Goal: Information Seeking & Learning: Learn about a topic

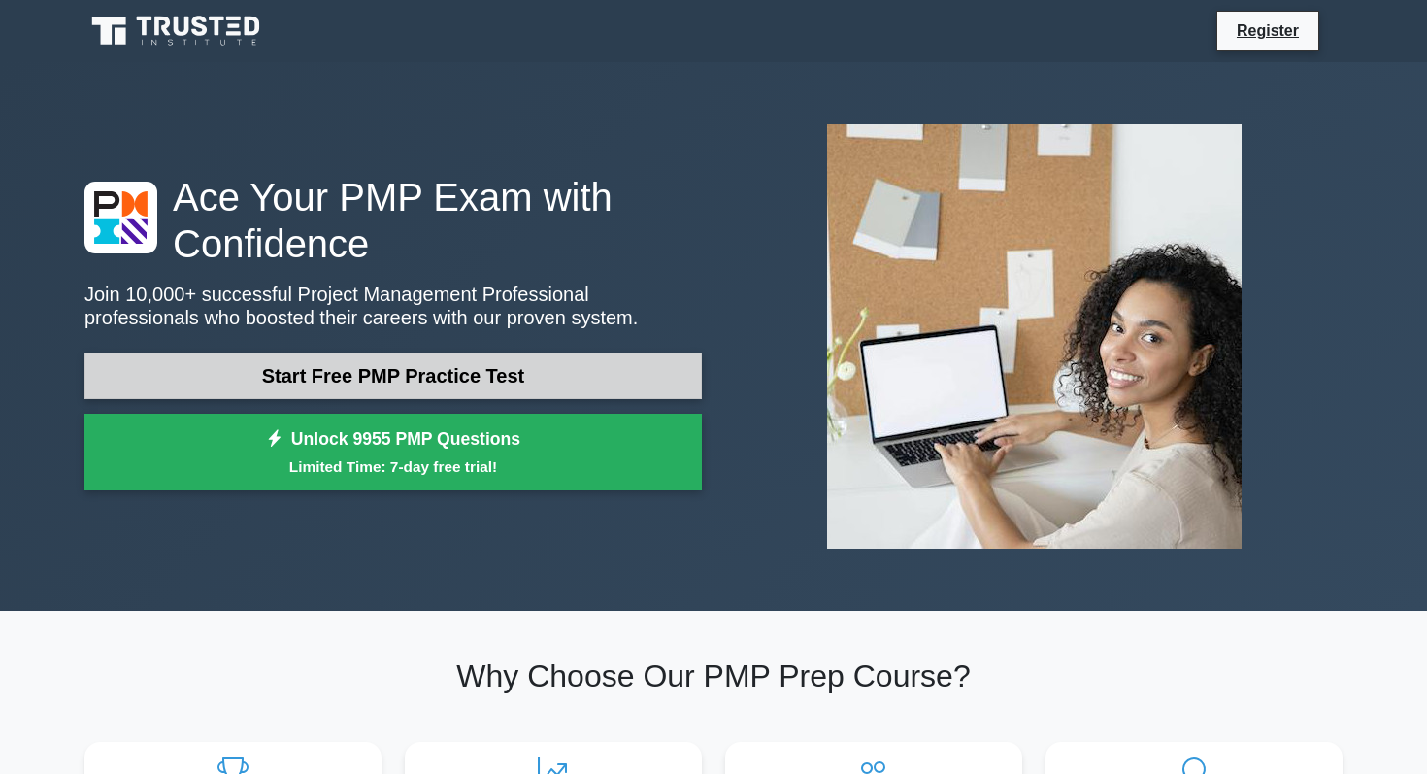
click at [479, 385] on link "Start Free PMP Practice Test" at bounding box center [392, 375] width 617 height 47
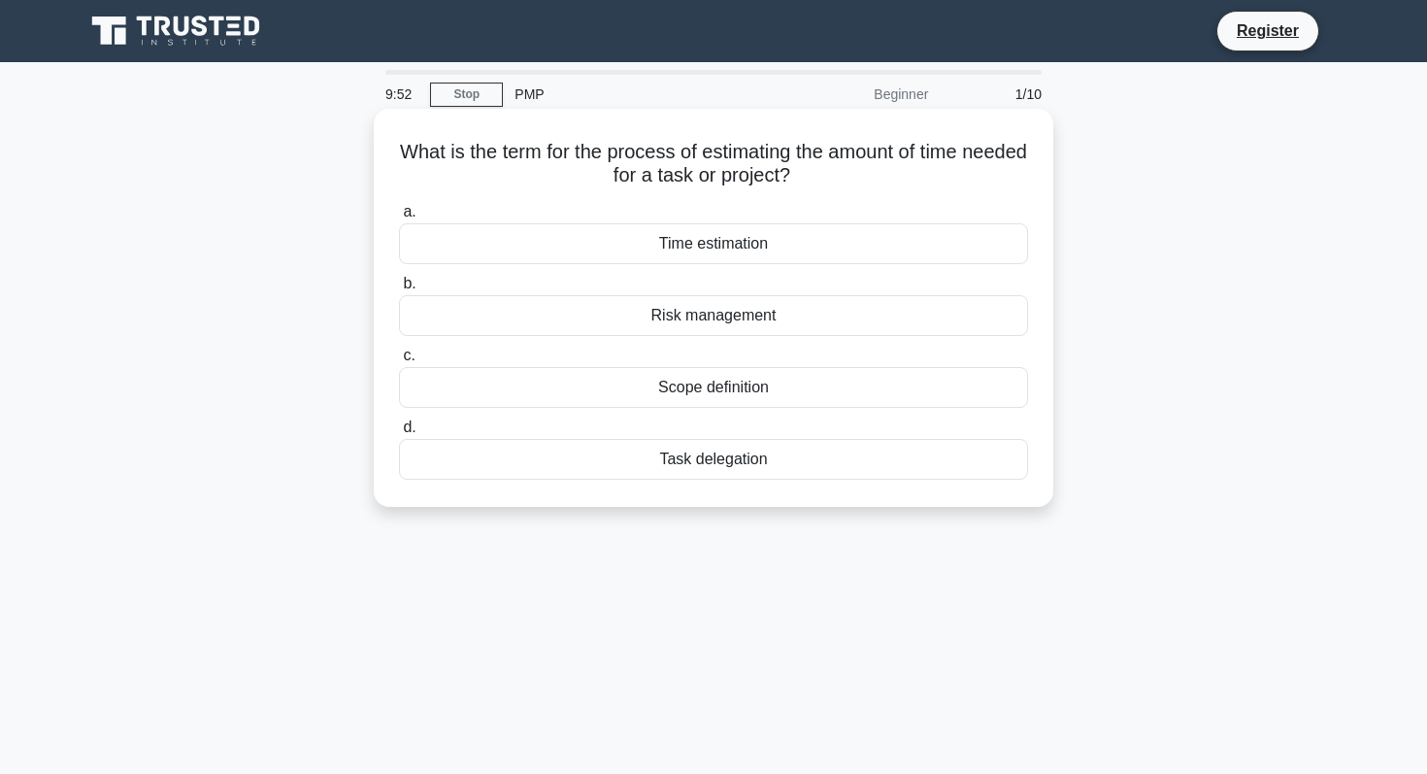
click at [744, 256] on div "Time estimation" at bounding box center [713, 243] width 629 height 41
click at [399, 218] on input "a. Time estimation" at bounding box center [399, 212] width 0 height 13
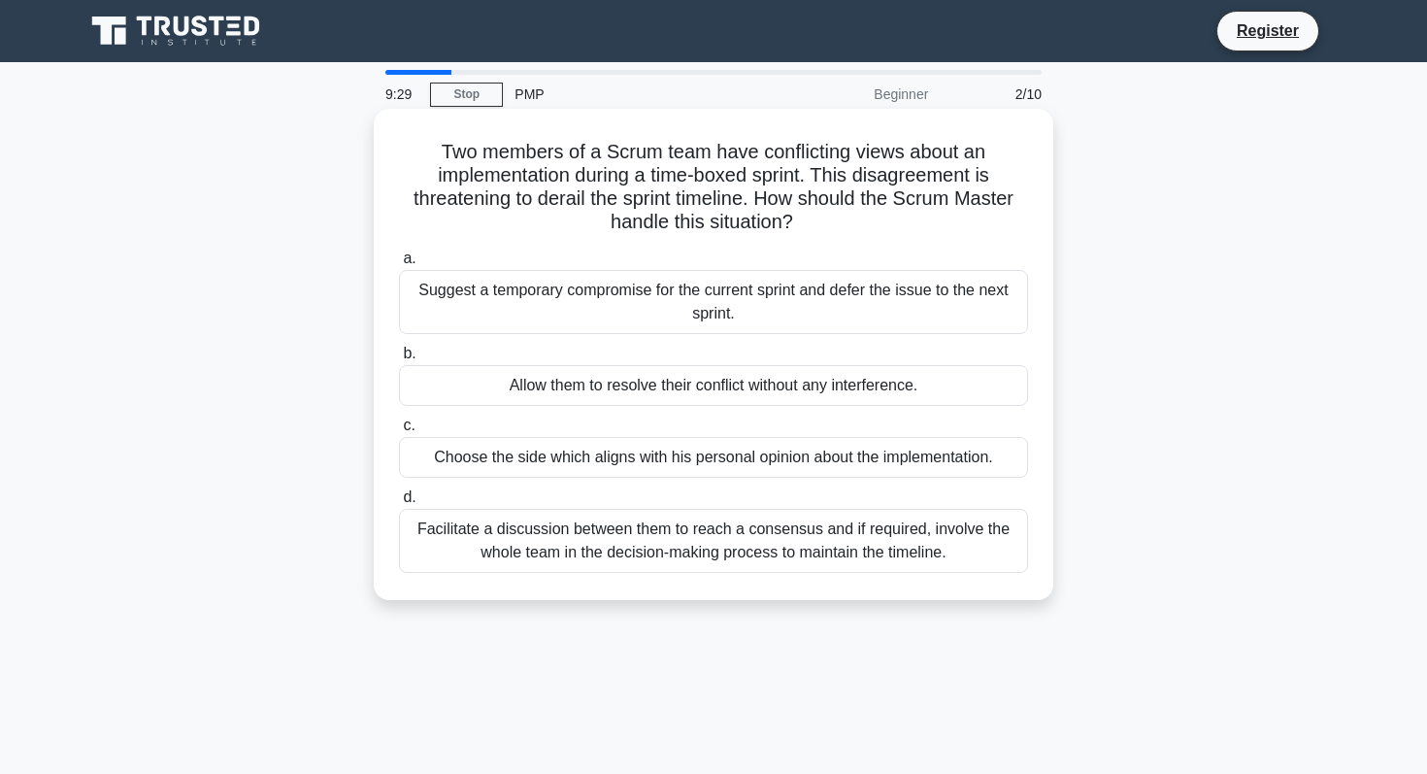
click at [692, 565] on div "Facilitate a discussion between them to reach a consensus and if required, invo…" at bounding box center [713, 541] width 629 height 64
click at [399, 504] on input "d. Facilitate a discussion between them to reach a consensus and if required, i…" at bounding box center [399, 497] width 0 height 13
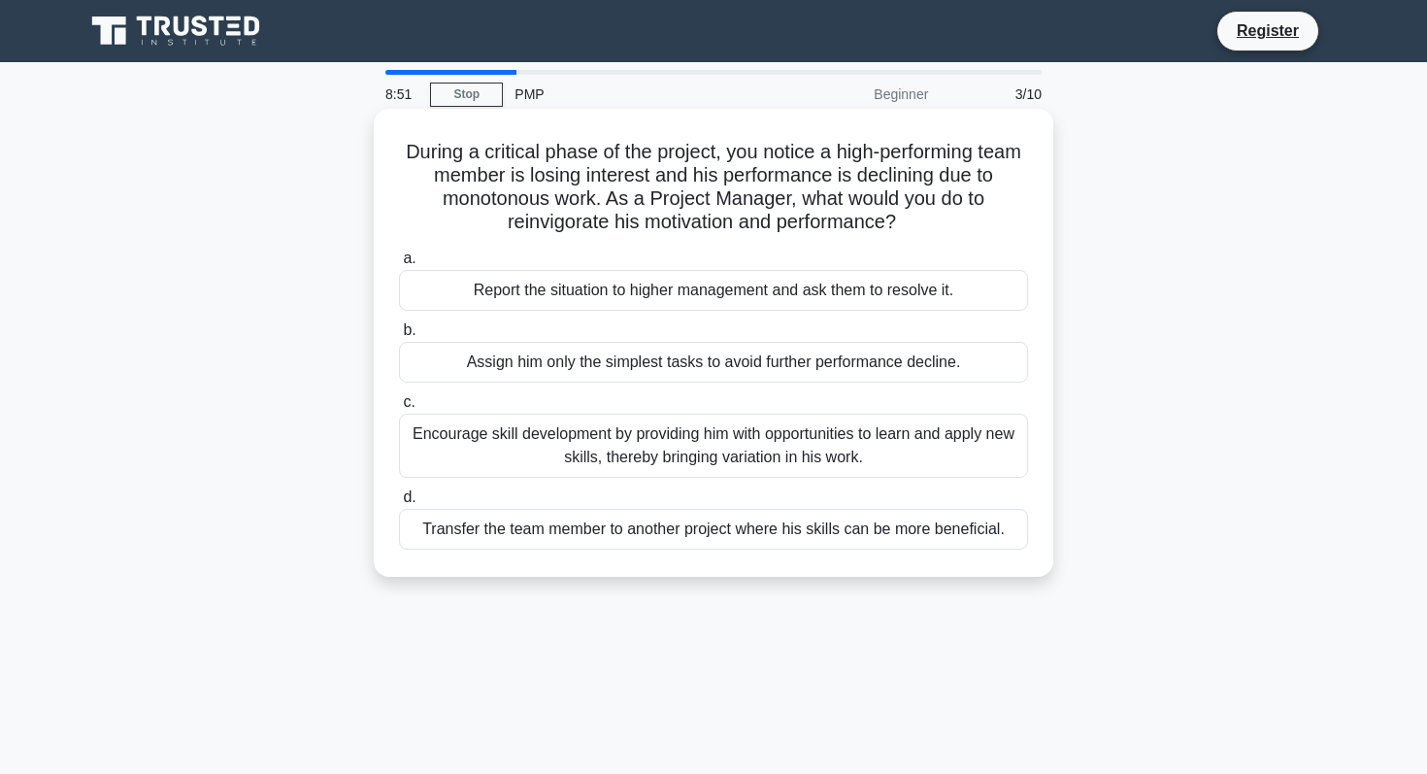
click at [730, 473] on div "Encourage skill development by providing him with opportunities to learn and ap…" at bounding box center [713, 445] width 629 height 64
click at [399, 409] on input "c. Encourage skill development by providing him with opportunities to learn and…" at bounding box center [399, 402] width 0 height 13
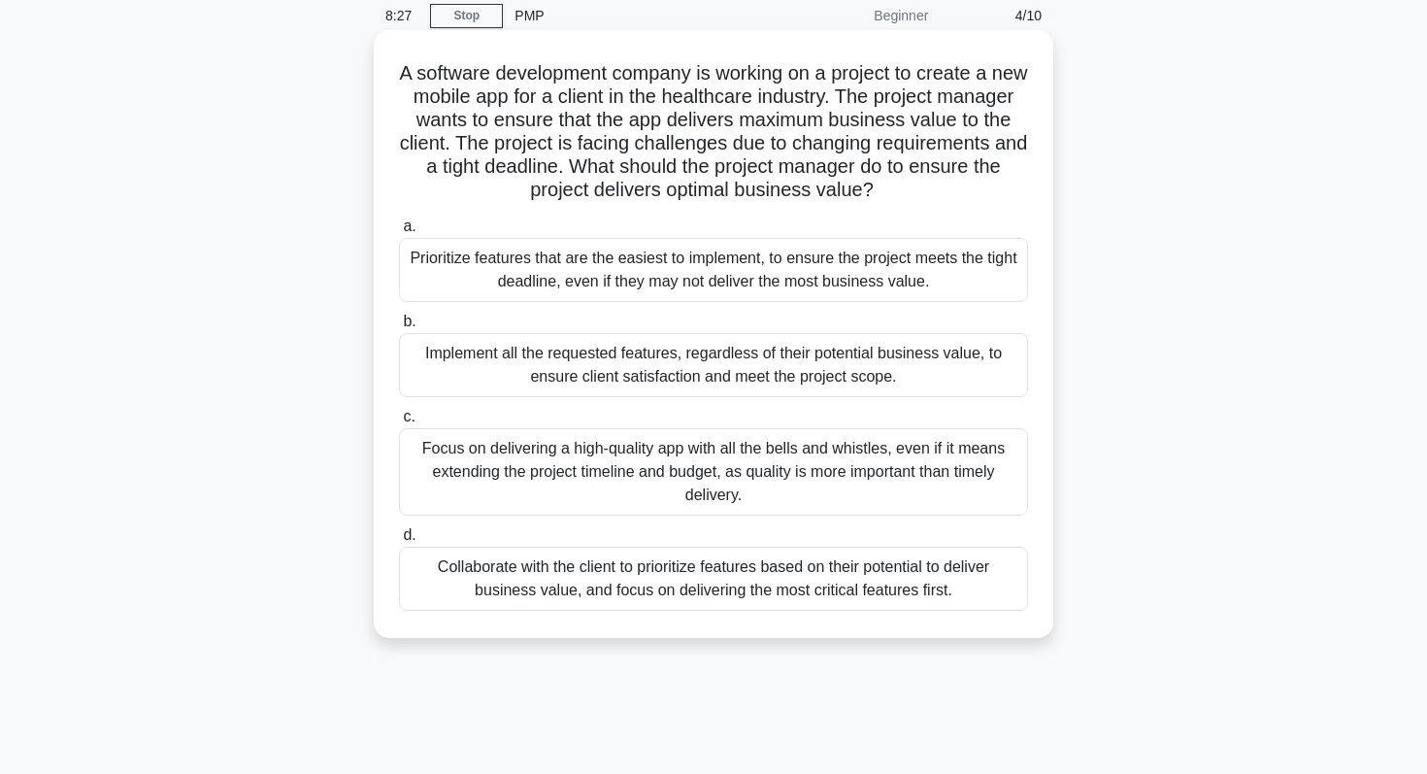
scroll to position [81, 0]
click at [633, 580] on div "Collaborate with the client to prioritize features based on their potential to …" at bounding box center [713, 576] width 629 height 64
click at [399, 540] on input "d. Collaborate with the client to prioritize features based on their potential …" at bounding box center [399, 533] width 0 height 13
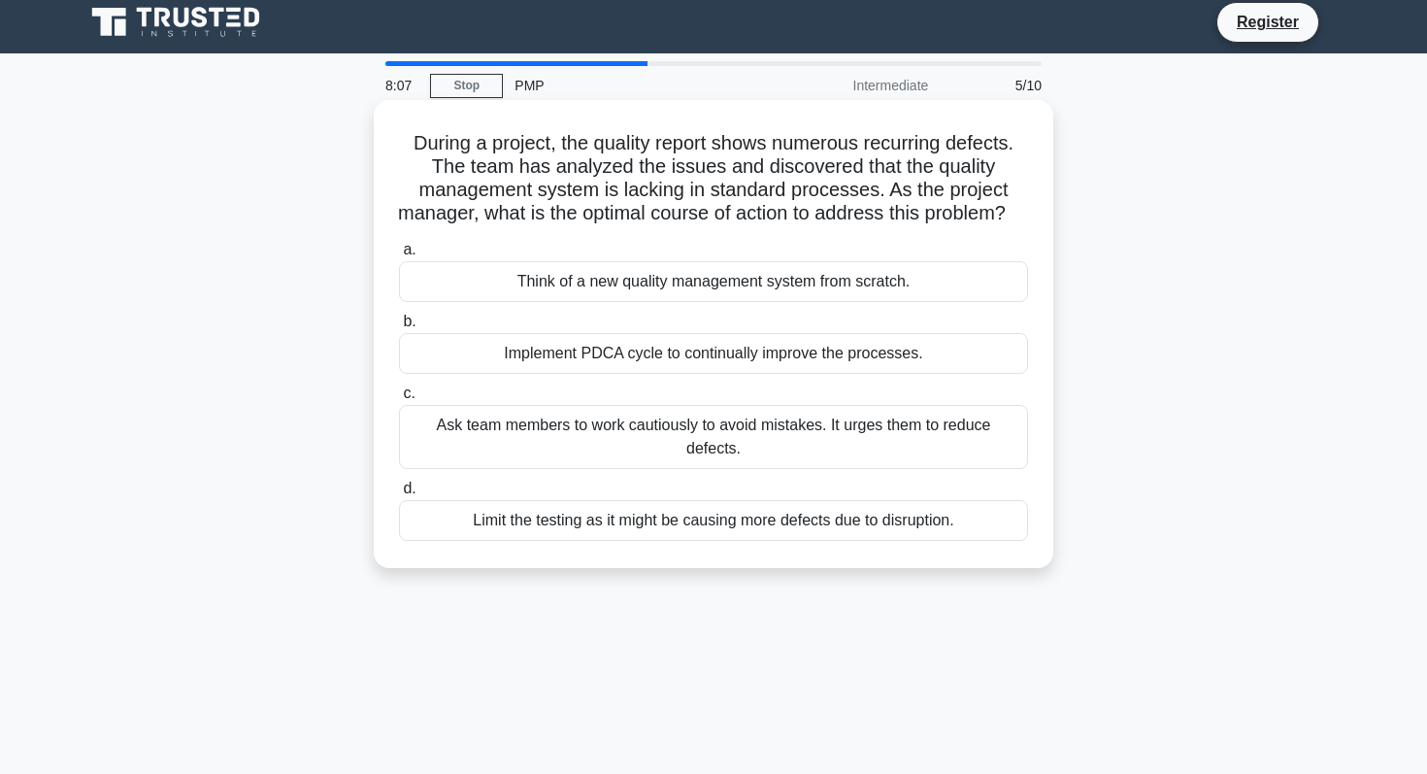
scroll to position [0, 0]
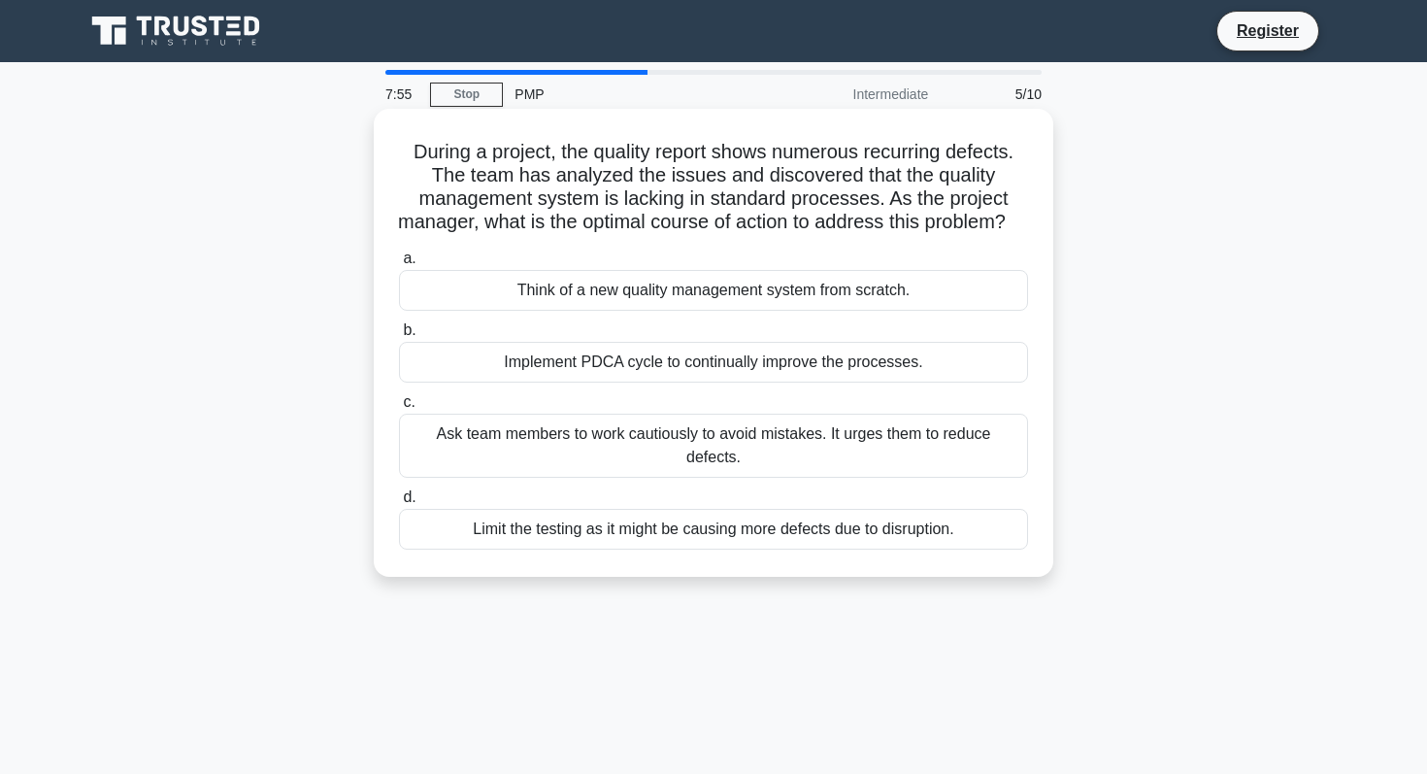
click at [753, 382] on div "Implement PDCA cycle to continually improve the processes." at bounding box center [713, 362] width 629 height 41
click at [399, 337] on input "b. Implement PDCA cycle to continually improve the processes." at bounding box center [399, 330] width 0 height 13
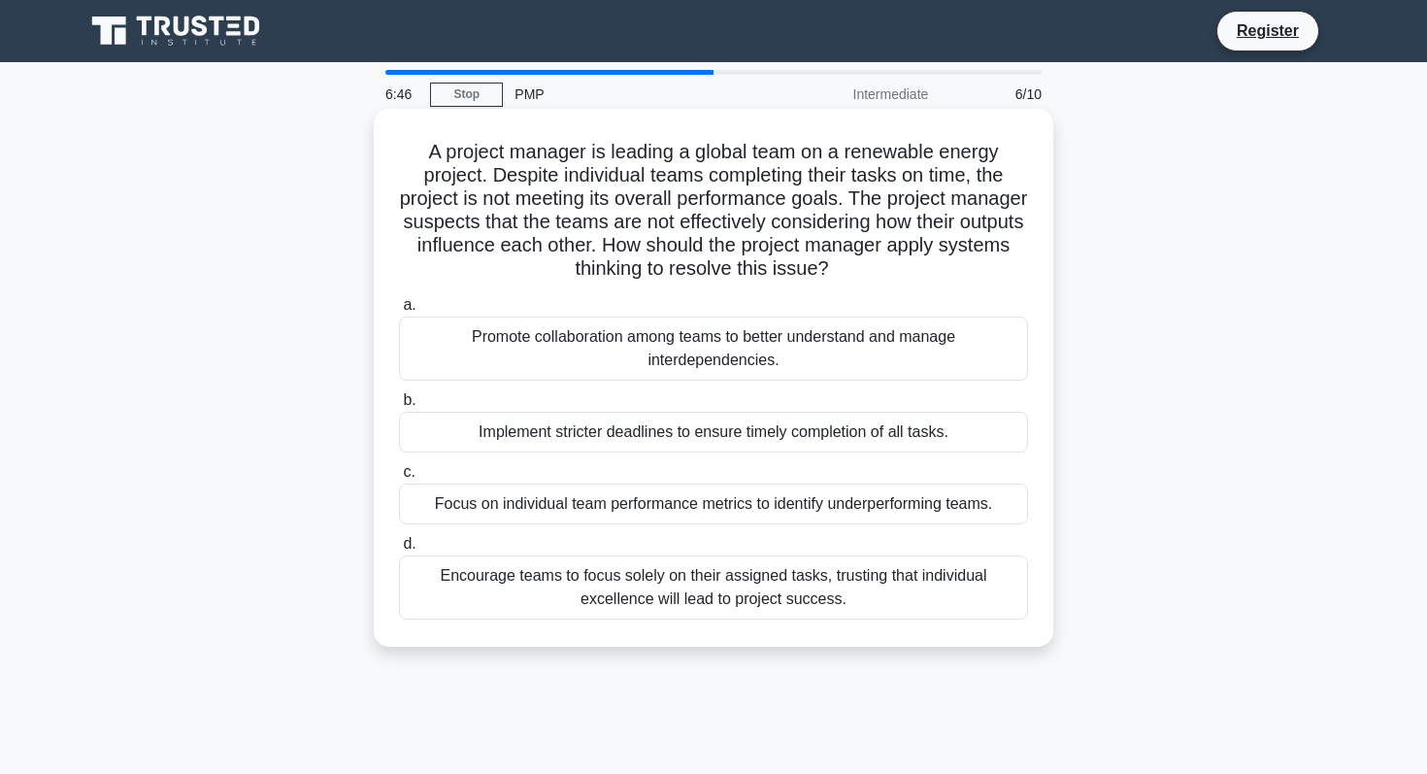
click at [731, 510] on div "Focus on individual team performance metrics to identify underperforming teams." at bounding box center [713, 503] width 629 height 41
click at [399, 478] on input "c. Focus on individual team performance metrics to identify underperforming tea…" at bounding box center [399, 472] width 0 height 13
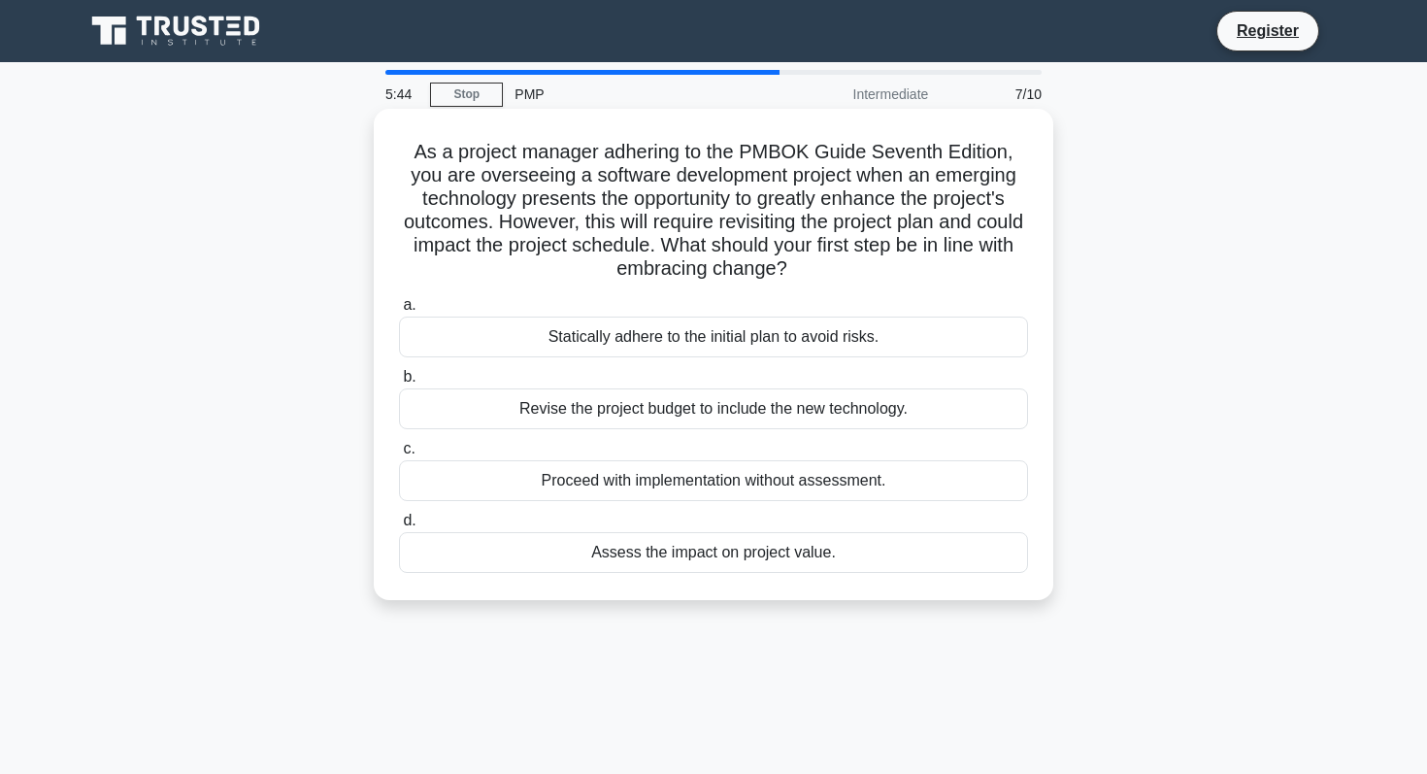
click at [760, 558] on div "Assess the impact on project value." at bounding box center [713, 552] width 629 height 41
click at [399, 527] on input "d. Assess the impact on project value." at bounding box center [399, 520] width 0 height 13
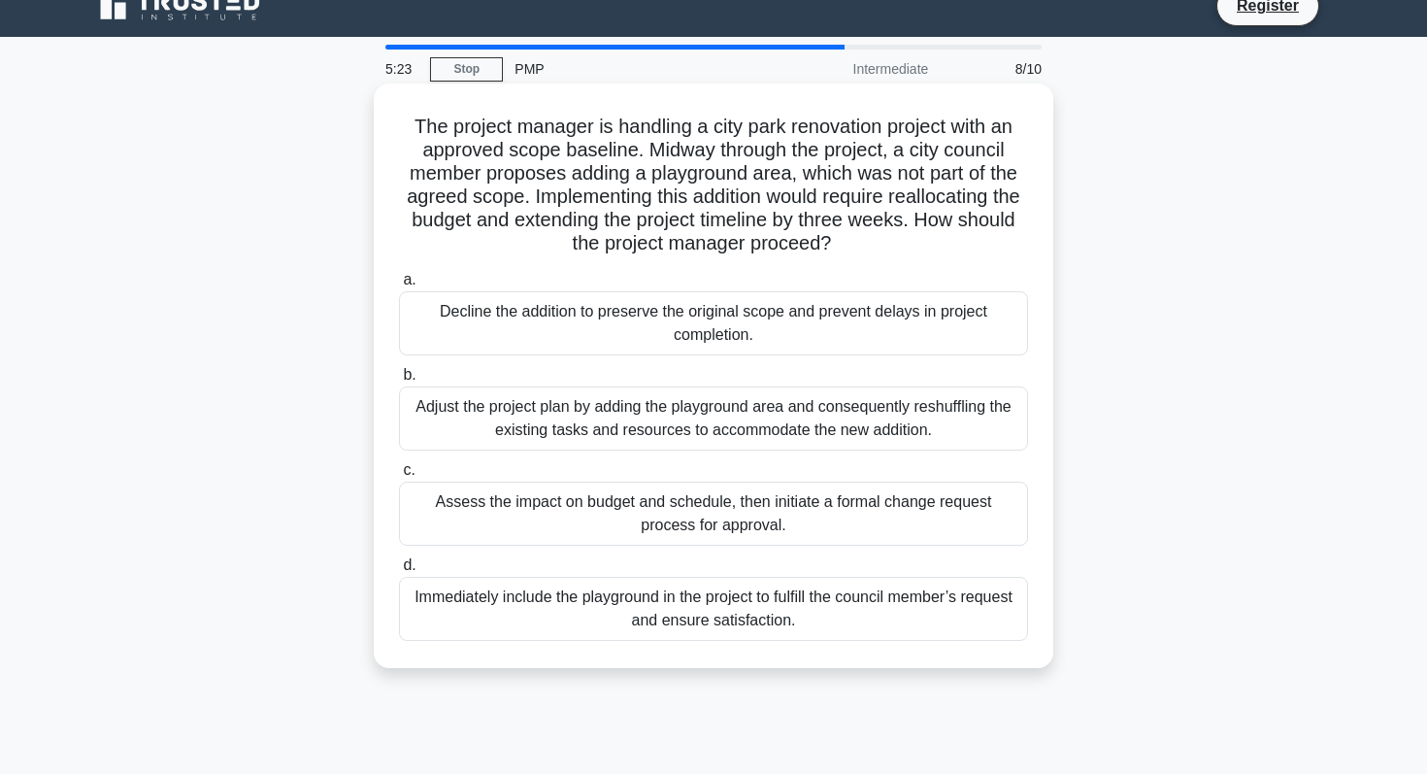
scroll to position [27, 0]
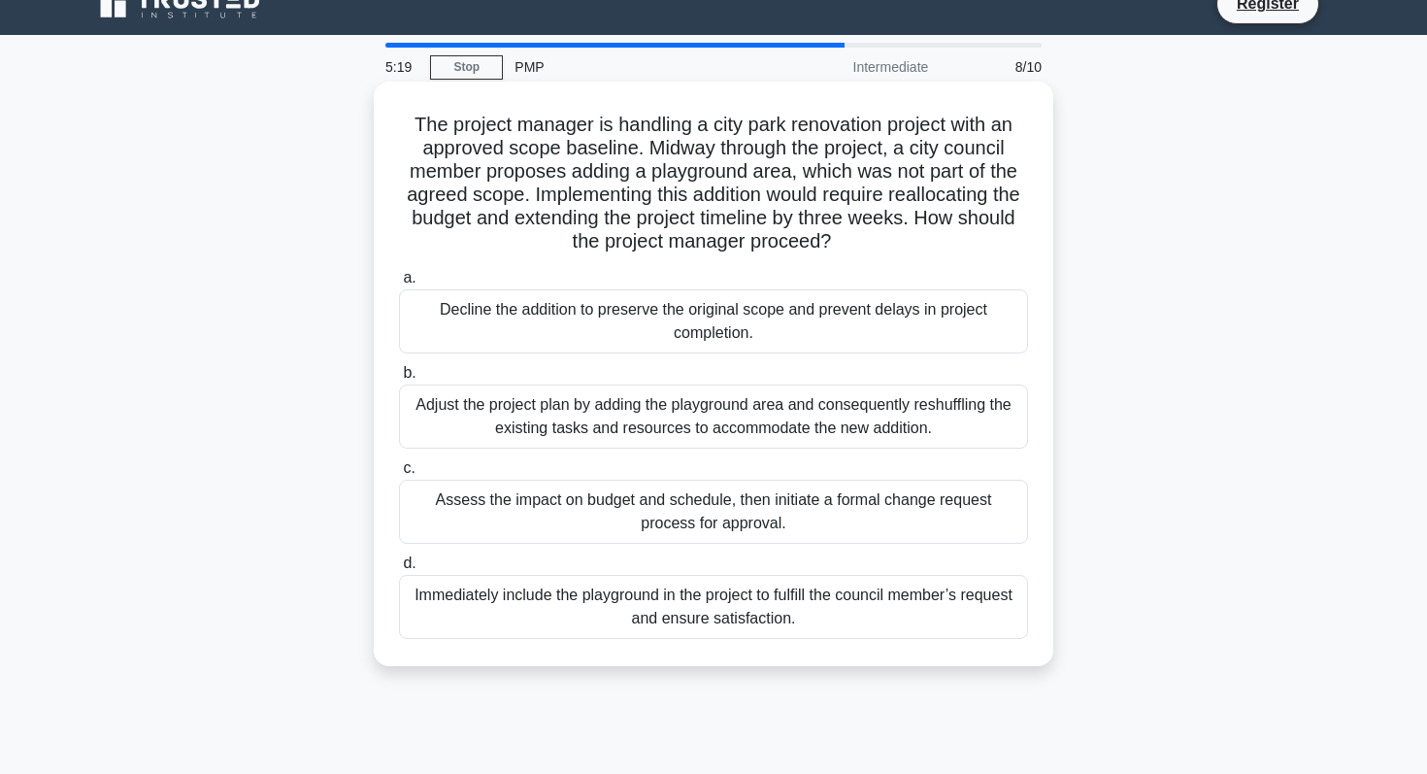
click at [764, 520] on div "Assess the impact on budget and schedule, then initiate a formal change request…" at bounding box center [713, 511] width 629 height 64
click at [399, 475] on input "c. Assess the impact on budget and schedule, then initiate a formal change requ…" at bounding box center [399, 468] width 0 height 13
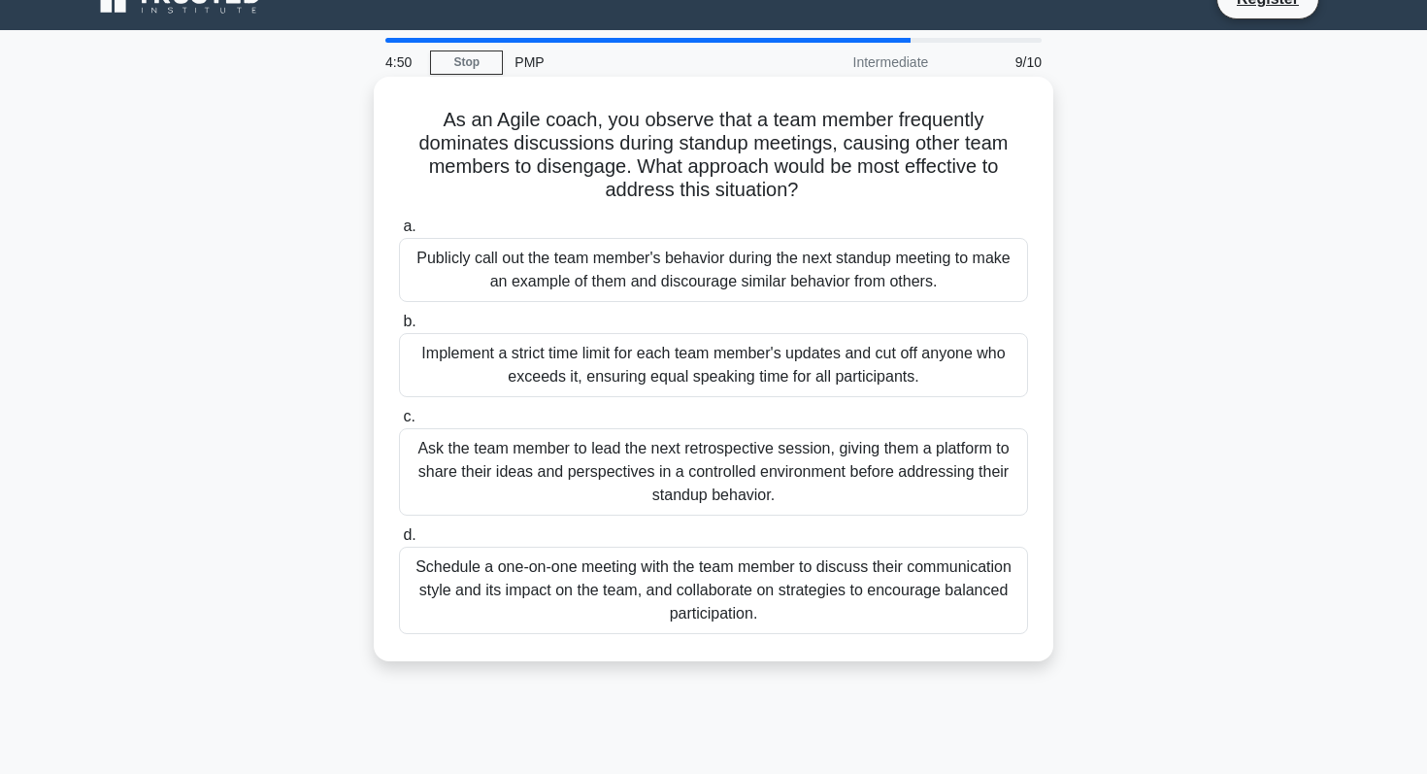
scroll to position [34, 0]
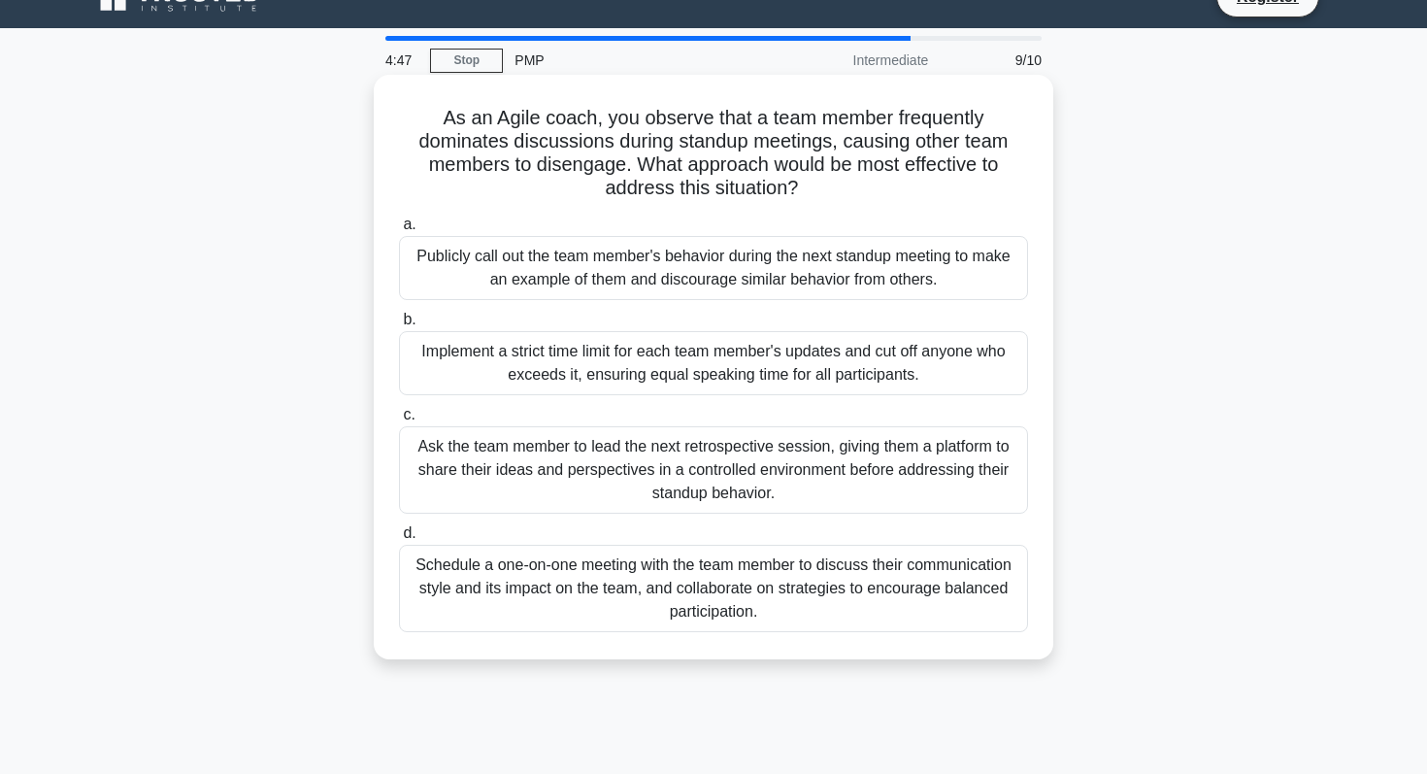
click at [784, 487] on div "Ask the team member to lead the next retrospective session, giving them a platf…" at bounding box center [713, 469] width 629 height 87
click at [399, 421] on input "c. Ask the team member to lead the next retrospective session, giving them a pl…" at bounding box center [399, 415] width 0 height 13
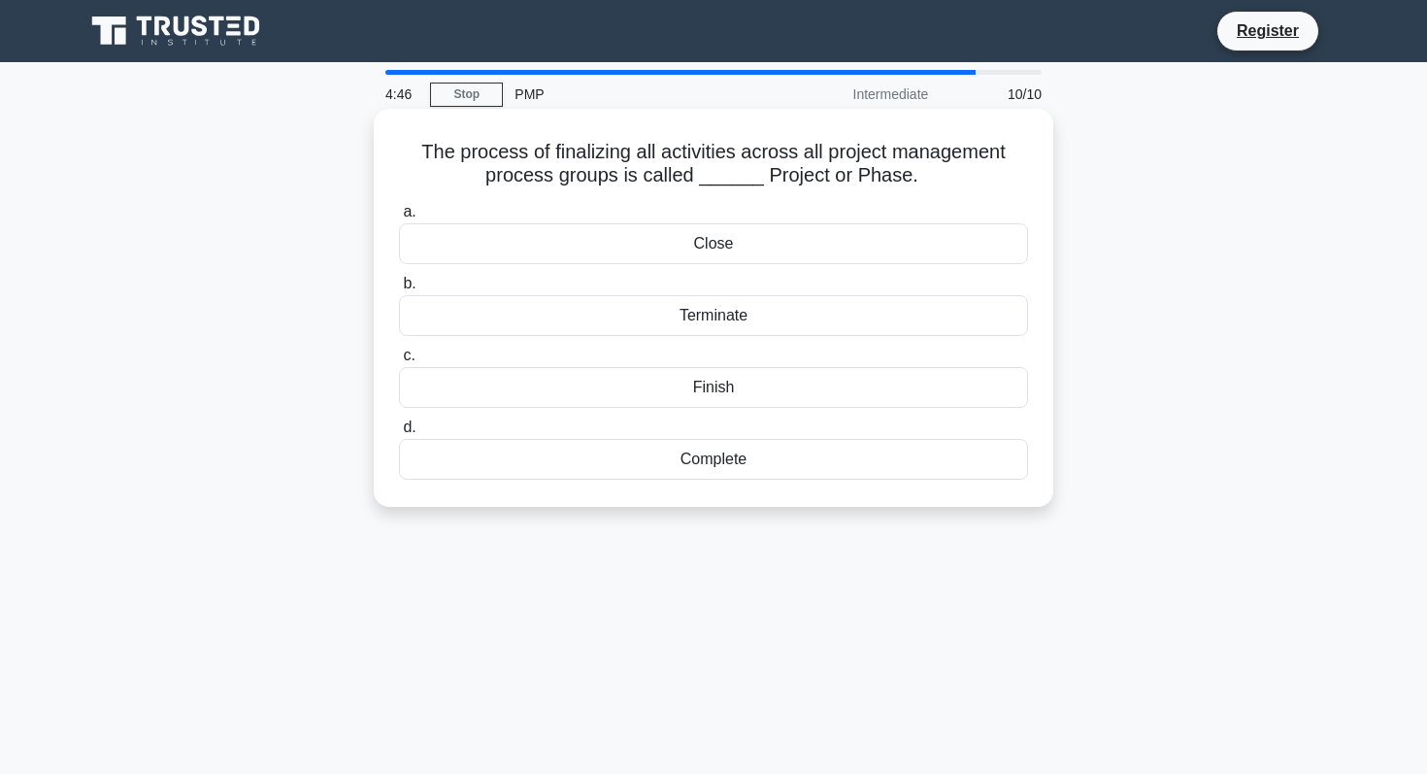
scroll to position [0, 0]
click at [729, 251] on div "Close" at bounding box center [713, 243] width 629 height 41
click at [399, 218] on input "a. Close" at bounding box center [399, 212] width 0 height 13
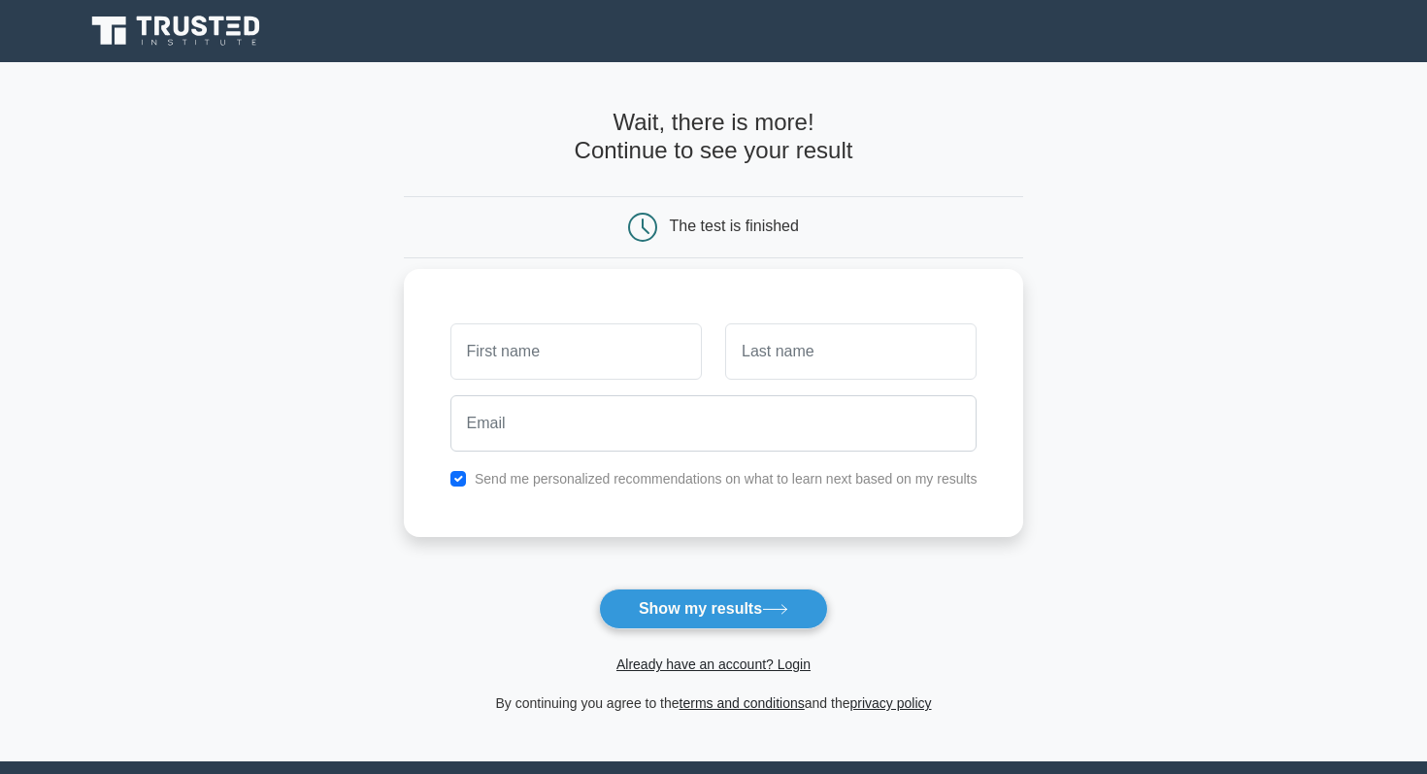
click at [601, 362] on input "text" at bounding box center [575, 351] width 251 height 56
type input "[DATE]"
type input "Saxena"
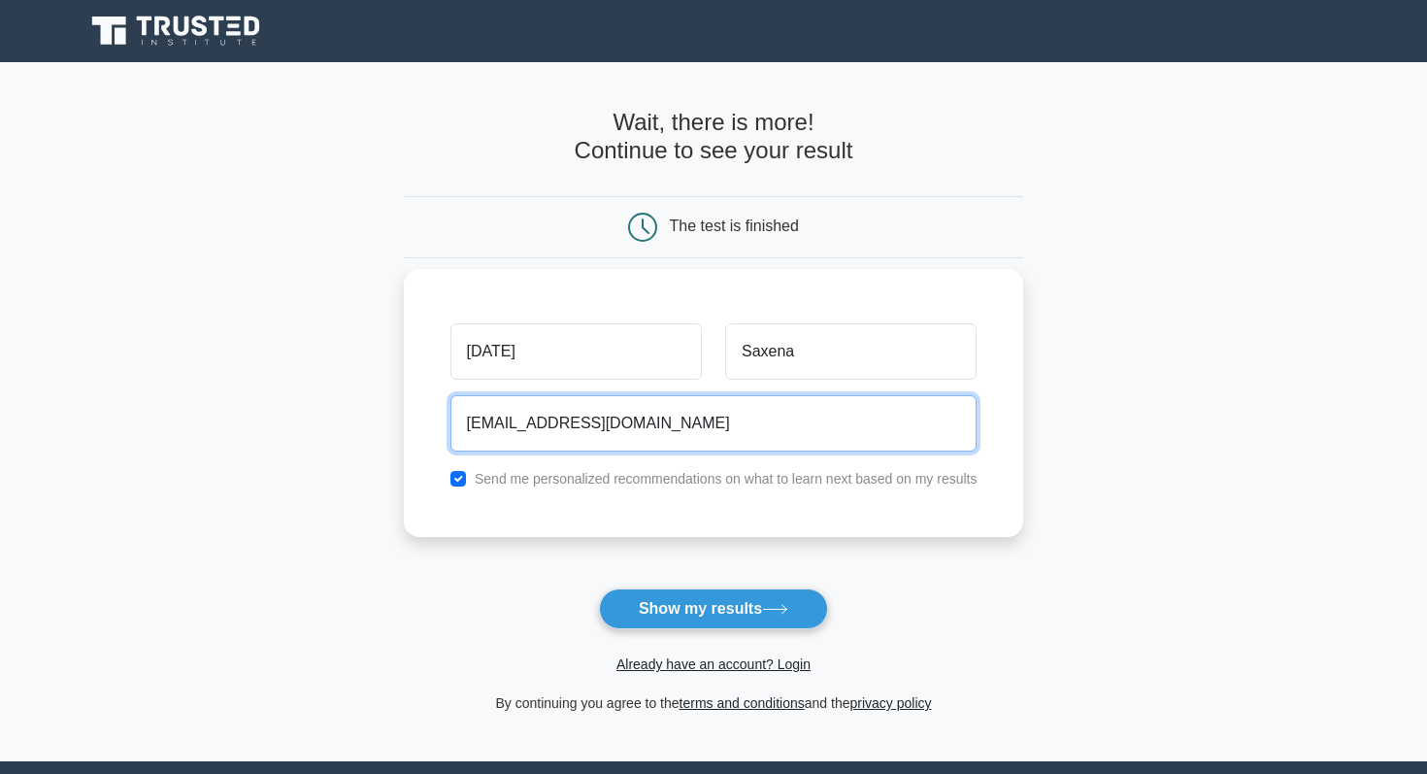
type input "[EMAIL_ADDRESS][DOMAIN_NAME]"
click at [599, 588] on button "Show my results" at bounding box center [713, 608] width 229 height 41
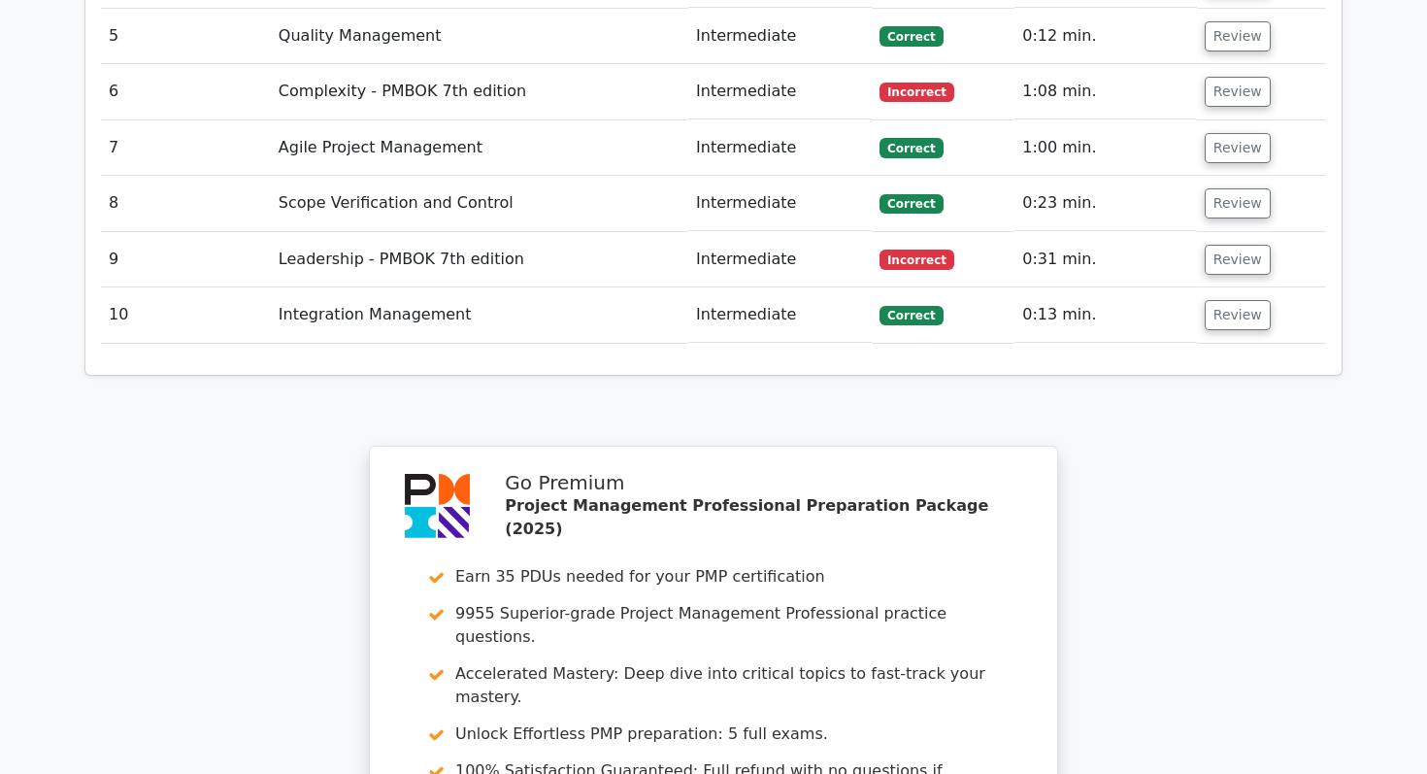
scroll to position [2410, 0]
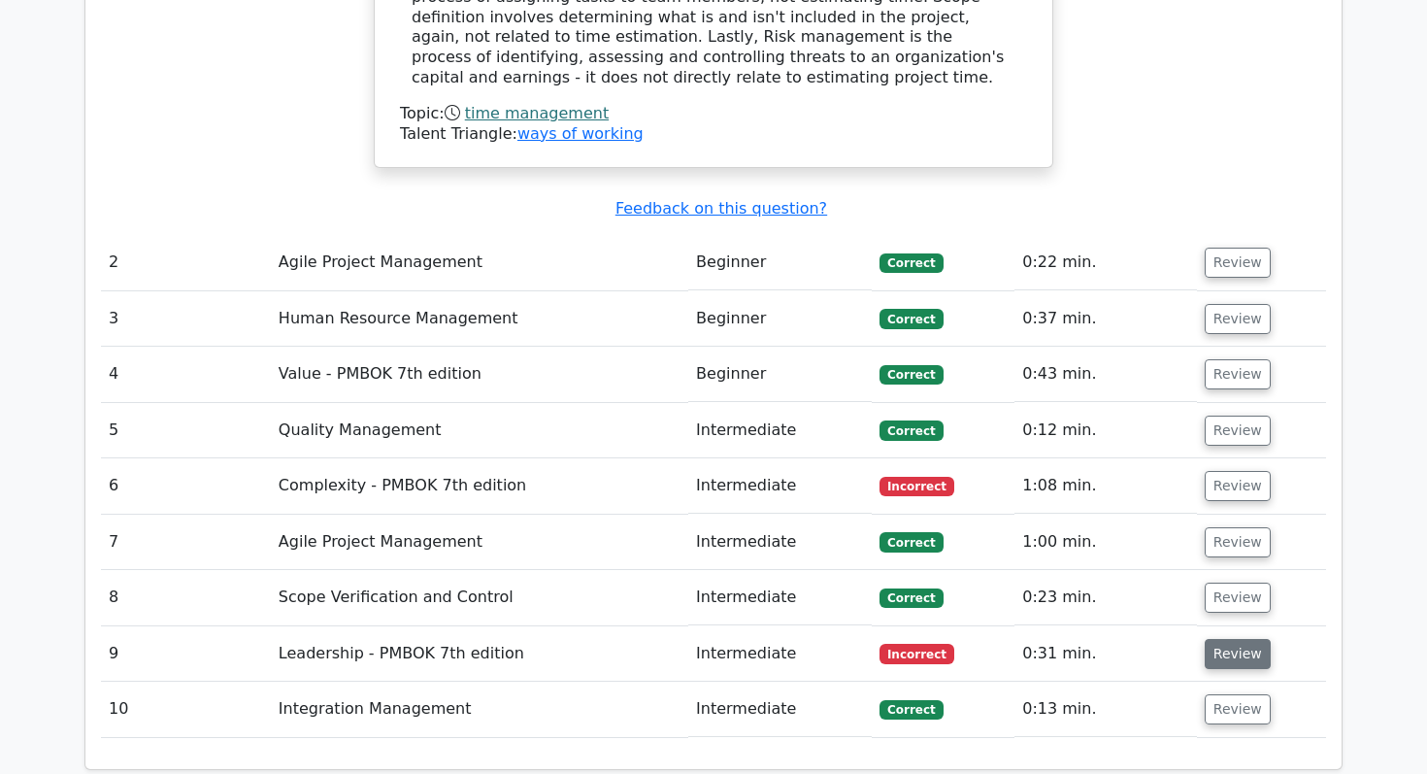
click at [1253, 639] on button "Review" at bounding box center [1237, 654] width 66 height 30
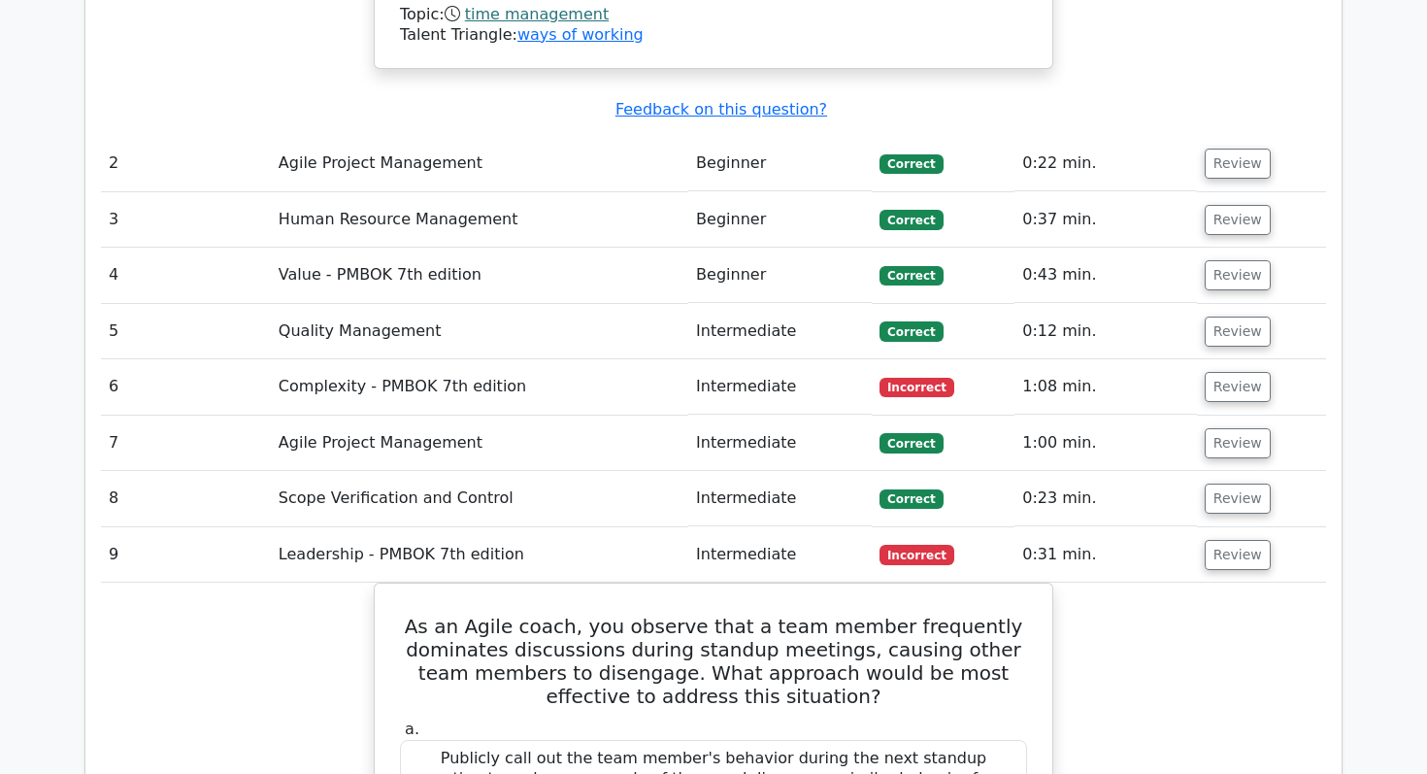
scroll to position [2508, 0]
click at [1243, 373] on button "Review" at bounding box center [1237, 388] width 66 height 30
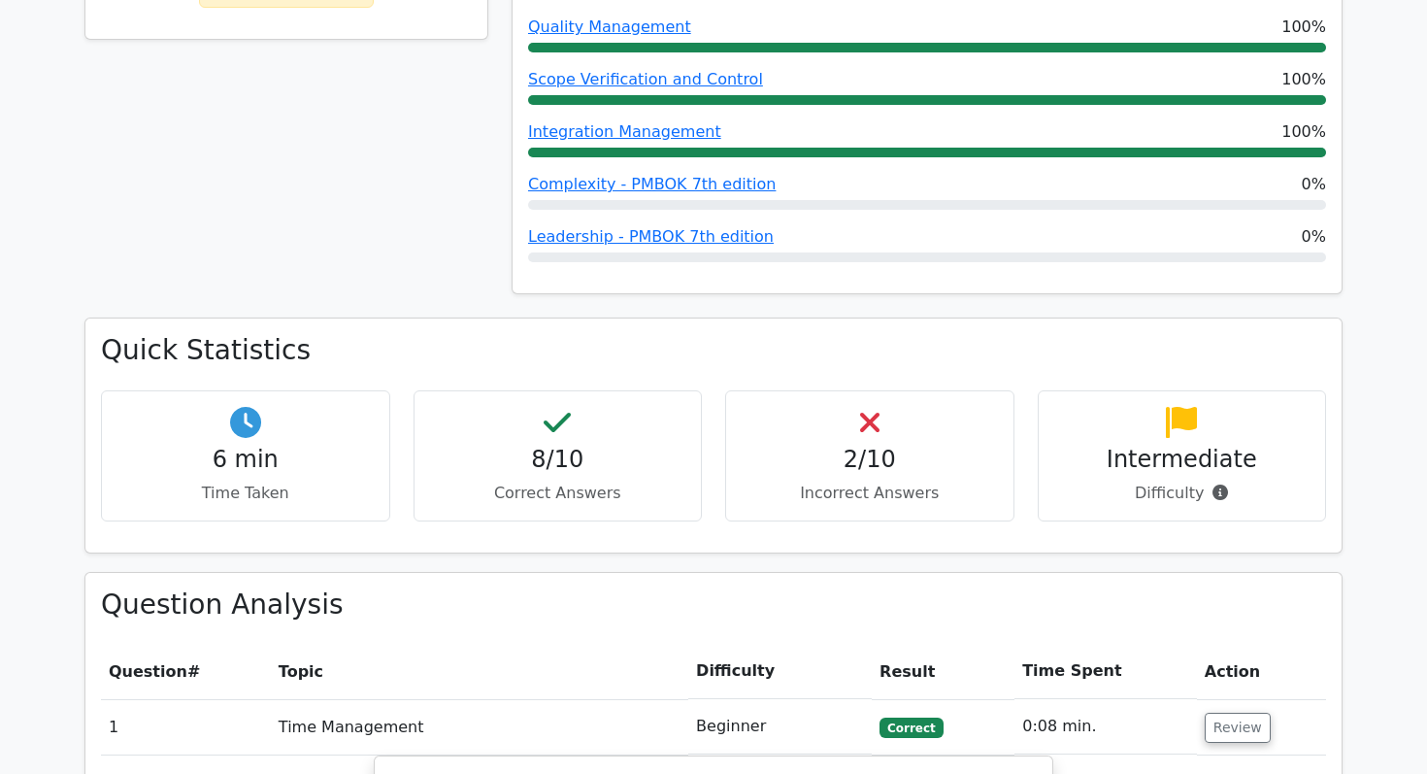
scroll to position [1372, 0]
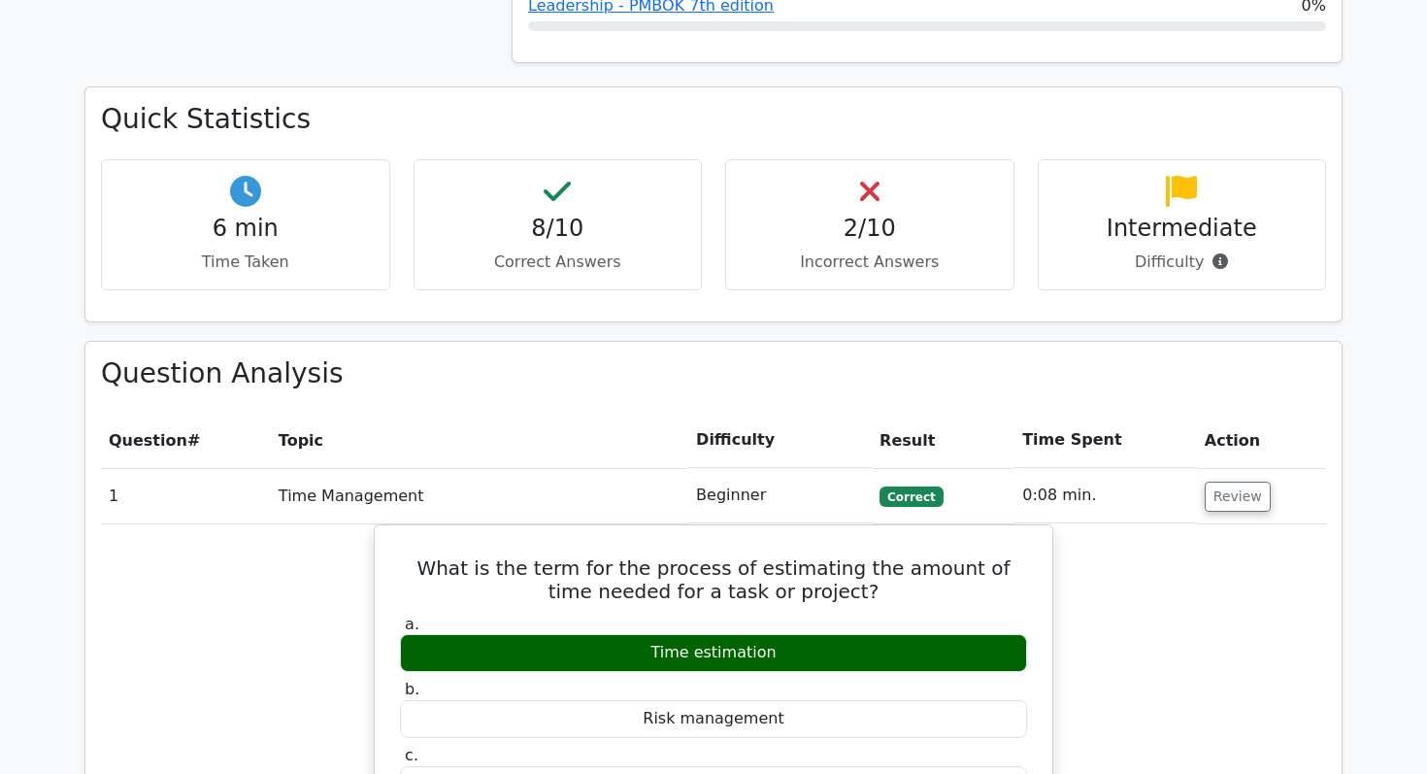
click at [1293, 412] on th "Action" at bounding box center [1261, 439] width 129 height 55
click at [1248, 481] on button "Review" at bounding box center [1237, 496] width 66 height 30
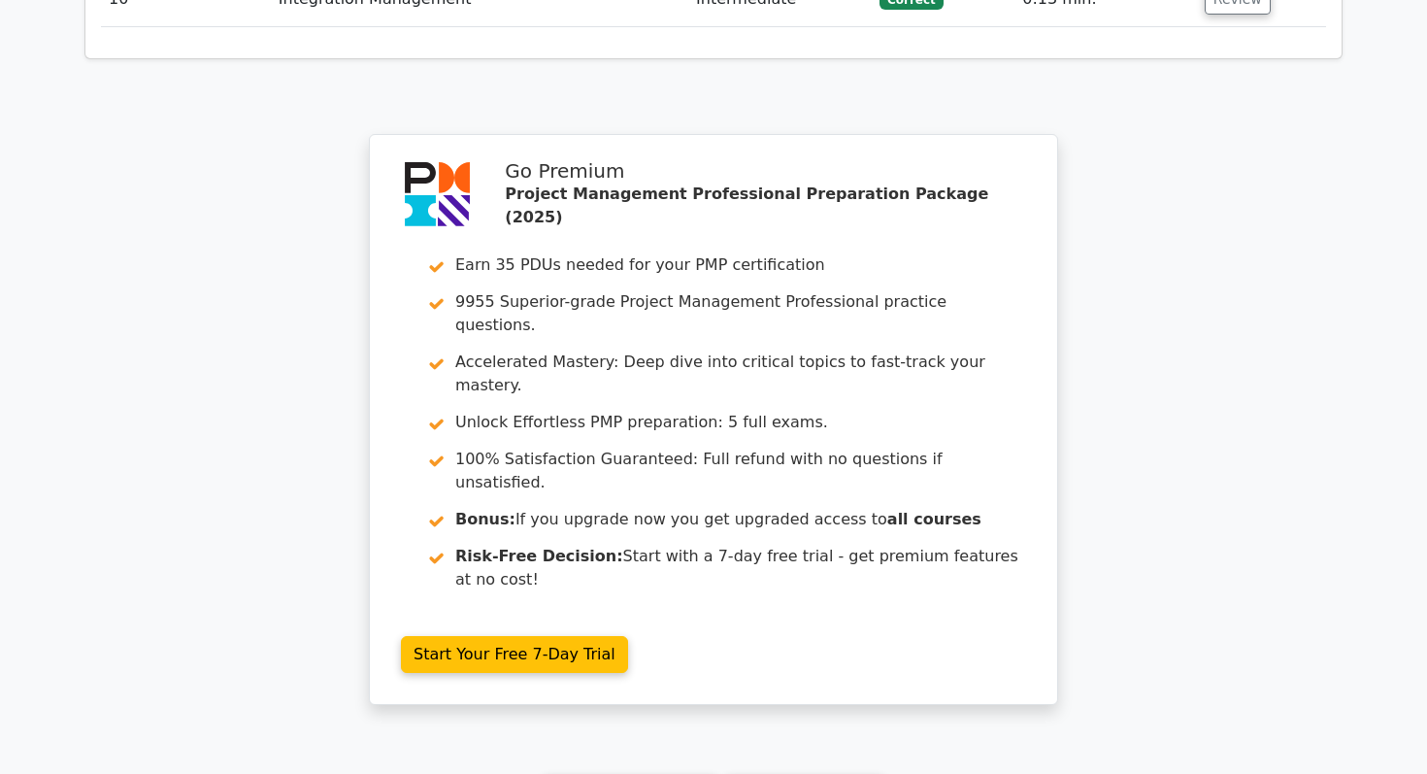
scroll to position [4489, 0]
